Goal: Information Seeking & Learning: Learn about a topic

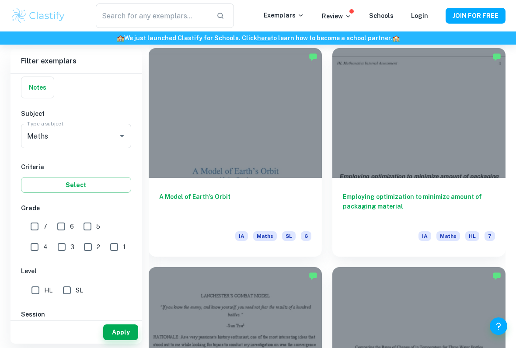
scroll to position [1614, 0]
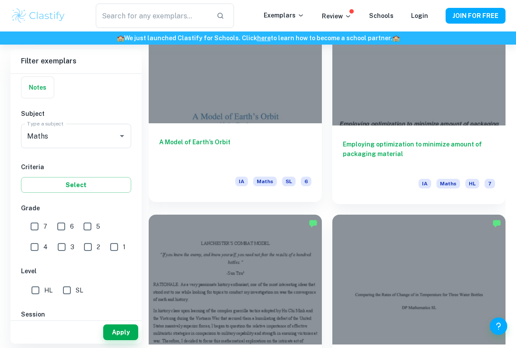
click at [184, 116] on div at bounding box center [235, 58] width 173 height 130
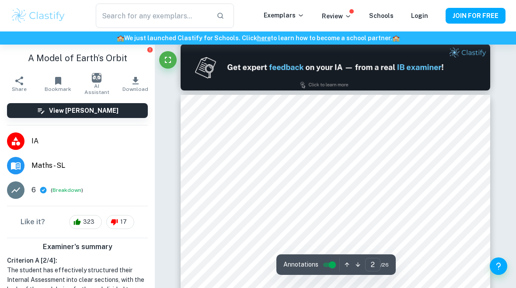
type input "1"
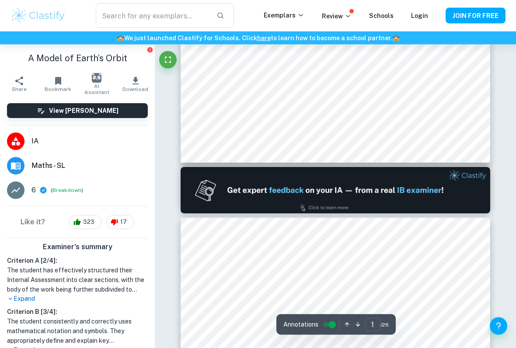
scroll to position [291, 0]
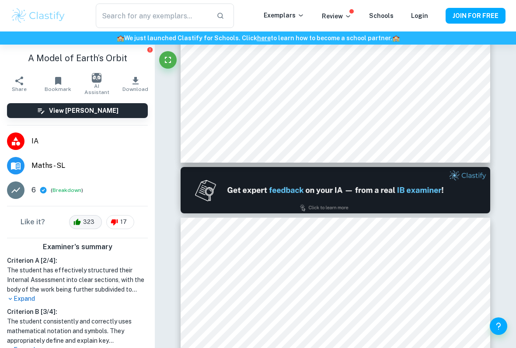
click at [78, 228] on div "323" at bounding box center [85, 222] width 33 height 14
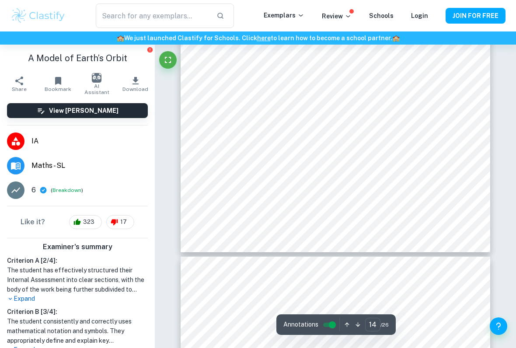
scroll to position [5454, 0]
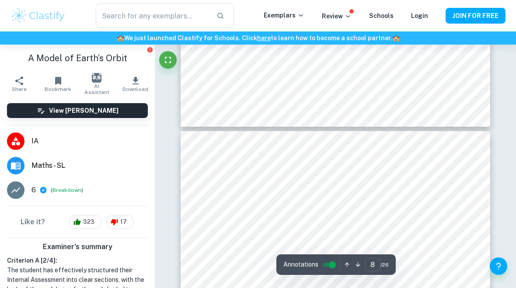
type input "7"
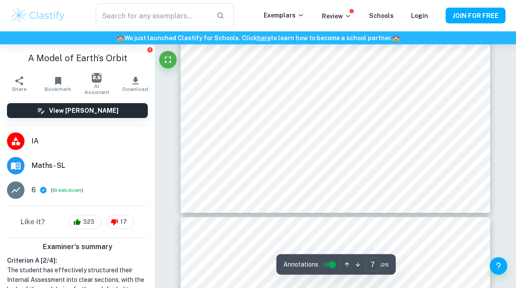
scroll to position [2762, 0]
